Goal: Browse casually: Explore the website without a specific task or goal

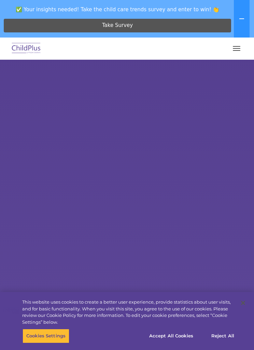
select select "MEDIUM"
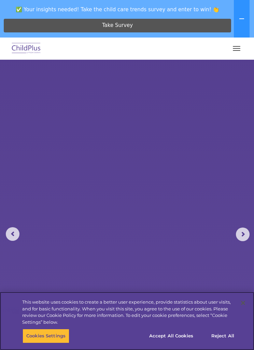
click at [176, 336] on button "Accept All Cookies" at bounding box center [171, 336] width 52 height 14
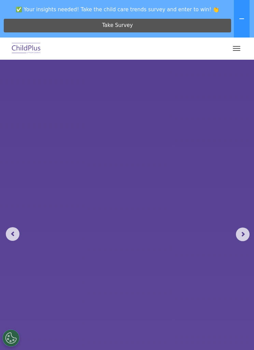
click at [240, 47] on button "button" at bounding box center [236, 48] width 14 height 11
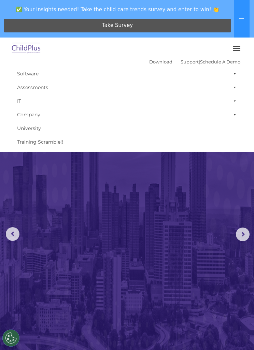
click at [180, 213] on img at bounding box center [127, 227] width 254 height 334
click at [179, 208] on img at bounding box center [127, 227] width 254 height 334
click at [243, 27] on button at bounding box center [242, 19] width 16 height 38
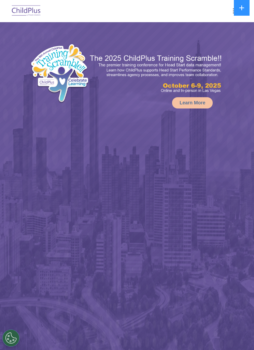
select select "MEDIUM"
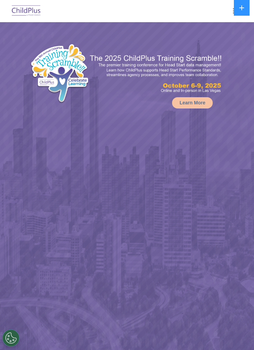
select select "MEDIUM"
